Goal: Check status: Check status

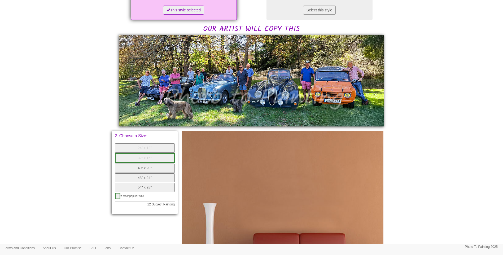
scroll to position [209, 0]
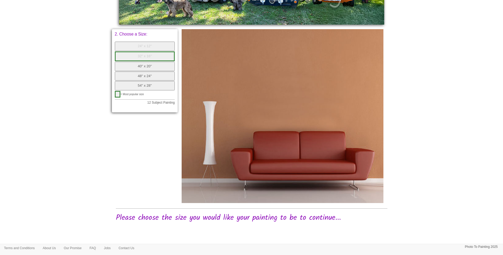
click at [150, 70] on button "40" x 20"" at bounding box center [145, 66] width 60 height 9
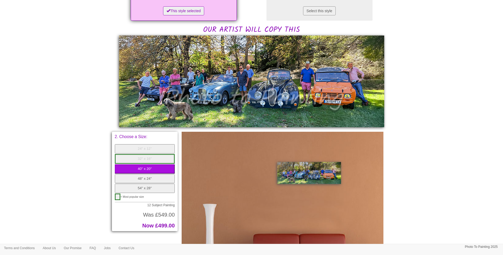
scroll to position [0, 0]
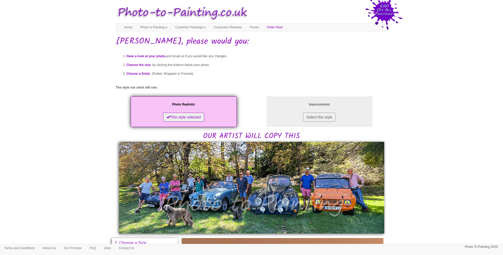
click at [272, 76] on li "Choose a finish , (Rolled, Wrapped or Framed)." at bounding box center [256, 73] width 261 height 9
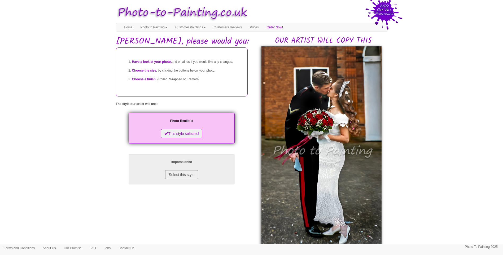
click at [477, 187] on body "Your painting - risk free Toggle navigation Menu Home Photo to Painting Photo t…" at bounding box center [251, 246] width 503 height 486
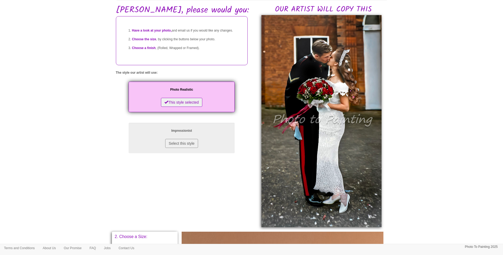
scroll to position [44, 0]
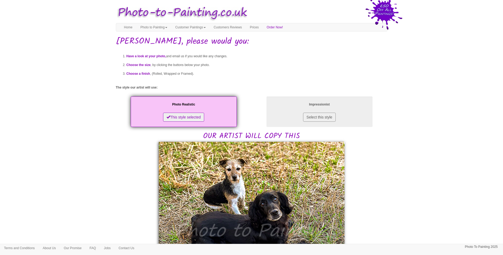
click at [415, 182] on body "Your painting - risk free Toggle navigation Menu Home Photo to Painting Photo t…" at bounding box center [251, 260] width 503 height 514
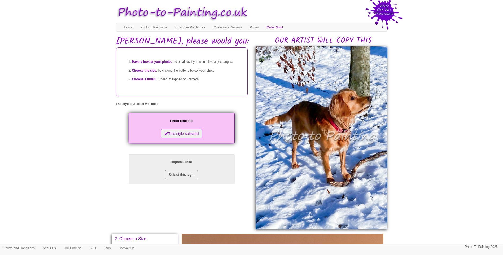
drag, startPoint x: 438, startPoint y: 173, endPoint x: 363, endPoint y: 199, distance: 79.4
click at [438, 173] on body "Your painting - risk free Toggle navigation Menu Home Photo to Painting Photo t…" at bounding box center [251, 231] width 503 height 457
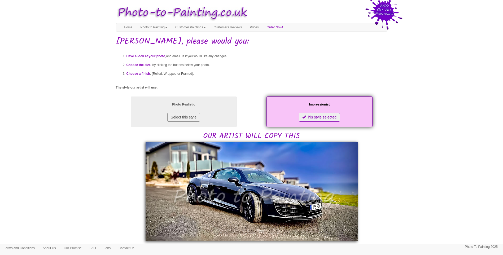
click at [468, 192] on body "Your painting - risk free Toggle navigation Menu Home Photo to Painting Photo t…" at bounding box center [251, 237] width 503 height 469
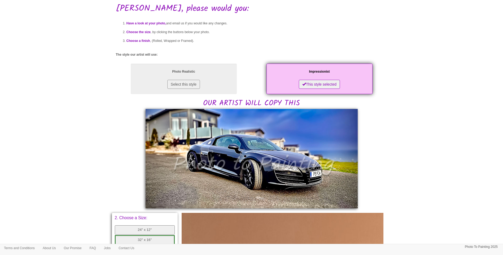
scroll to position [44, 0]
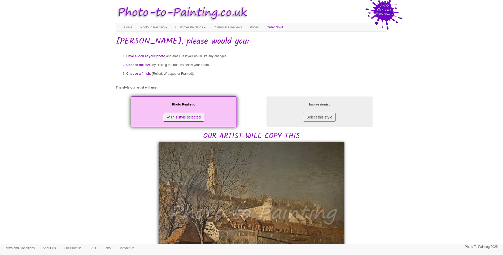
drag, startPoint x: 477, startPoint y: 177, endPoint x: 463, endPoint y: 176, distance: 13.5
drag, startPoint x: 416, startPoint y: 181, endPoint x: 297, endPoint y: 199, distance: 119.8
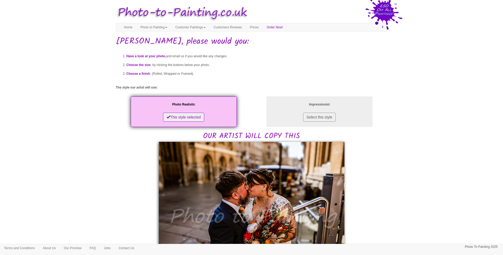
click at [451, 158] on body "Your painting - risk free Toggle navigation Menu Home Photo to Painting Photo t…" at bounding box center [251, 254] width 503 height 503
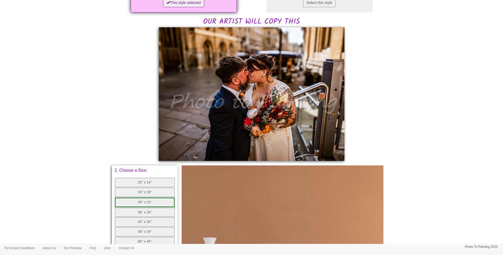
scroll to position [177, 0]
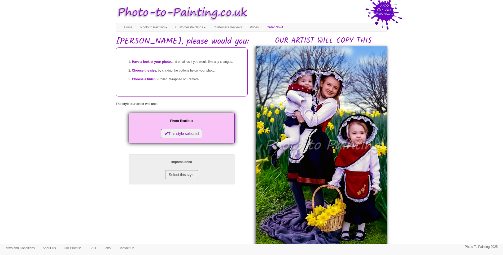
click at [413, 141] on body "Your painting - risk free Toggle navigation Menu Home Photo to Painting Photo t…" at bounding box center [251, 240] width 503 height 475
click at [407, 121] on body "Your painting - risk free Toggle navigation Menu Home Photo to Painting Photo t…" at bounding box center [251, 240] width 503 height 475
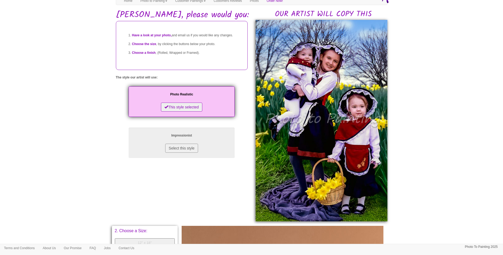
scroll to position [44, 0]
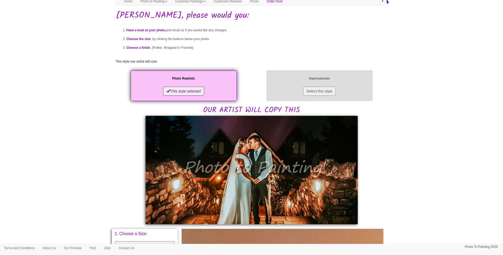
scroll to position [44, 0]
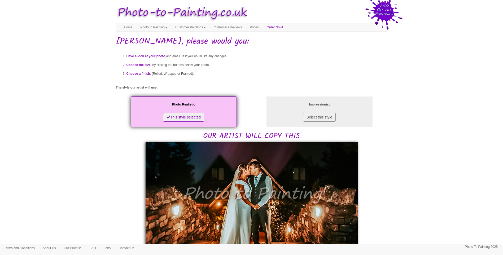
scroll to position [46, 0]
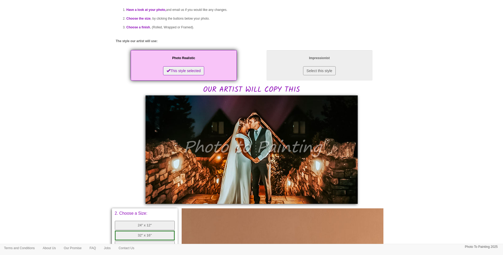
click at [418, 130] on body "Your painting - risk free Toggle navigation Menu Home Photo to Painting Photo t…" at bounding box center [251, 195] width 503 height 478
